Goal: Information Seeking & Learning: Learn about a topic

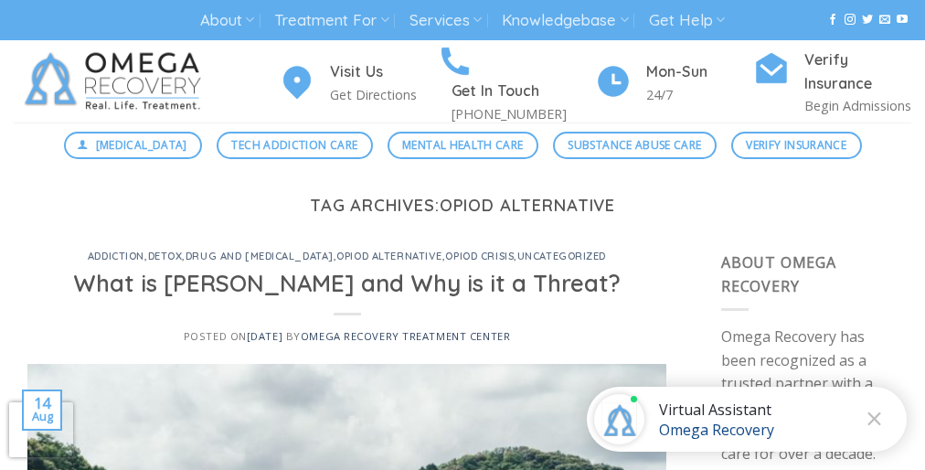
click at [463, 235] on div "Tag Archives: opiod alternative" at bounding box center [462, 224] width 925 height 56
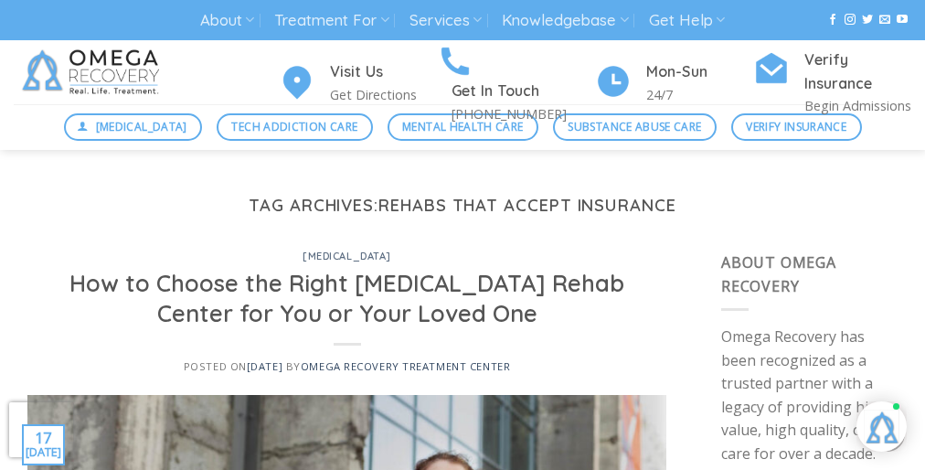
scroll to position [2350, 0]
